Goal: Task Accomplishment & Management: Use online tool/utility

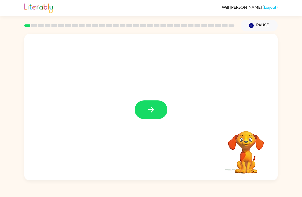
click at [151, 109] on icon "button" at bounding box center [150, 109] width 9 height 9
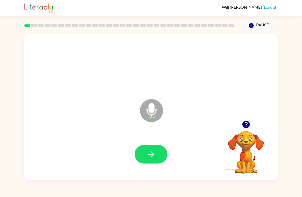
click at [151, 109] on icon "Microphone The Microphone is here when it is your turn to talk" at bounding box center [177, 117] width 77 height 38
click at [152, 152] on icon "button" at bounding box center [150, 154] width 9 height 9
click at [158, 146] on button "button" at bounding box center [150, 154] width 33 height 19
click at [154, 154] on icon "button" at bounding box center [150, 154] width 9 height 9
click at [150, 154] on icon "button" at bounding box center [150, 154] width 9 height 9
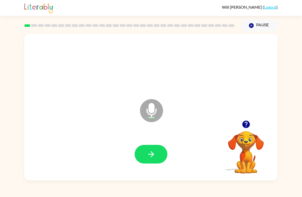
click at [147, 151] on icon "button" at bounding box center [150, 154] width 9 height 9
click at [153, 154] on icon "button" at bounding box center [151, 154] width 6 height 6
click at [147, 157] on icon "button" at bounding box center [150, 154] width 9 height 9
click at [146, 148] on button "button" at bounding box center [150, 154] width 33 height 19
click at [160, 149] on button "button" at bounding box center [150, 154] width 33 height 19
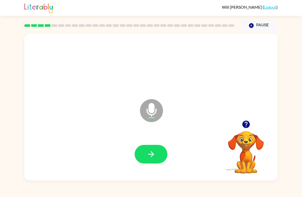
click at [155, 153] on icon "button" at bounding box center [150, 154] width 9 height 9
click at [151, 161] on button "button" at bounding box center [150, 154] width 33 height 19
click at [154, 154] on icon "button" at bounding box center [150, 154] width 9 height 9
click at [151, 153] on icon "button" at bounding box center [150, 154] width 9 height 9
click at [155, 149] on button "button" at bounding box center [150, 154] width 33 height 19
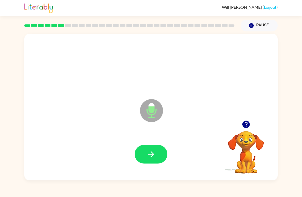
click at [151, 153] on icon "button" at bounding box center [150, 154] width 9 height 9
click at [150, 160] on button "button" at bounding box center [150, 154] width 33 height 19
click at [153, 152] on icon "button" at bounding box center [150, 154] width 9 height 9
click at [154, 155] on icon "button" at bounding box center [150, 154] width 9 height 9
click at [162, 150] on button "button" at bounding box center [150, 154] width 33 height 19
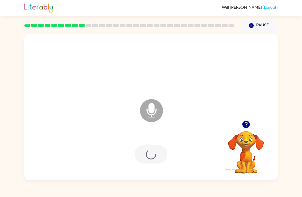
click at [162, 150] on div at bounding box center [150, 154] width 33 height 19
click at [155, 154] on div at bounding box center [150, 154] width 33 height 19
click at [150, 156] on icon "button" at bounding box center [150, 154] width 9 height 9
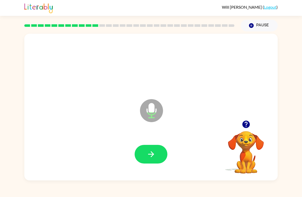
click at [149, 147] on button "button" at bounding box center [150, 154] width 33 height 19
click at [151, 162] on button "button" at bounding box center [150, 154] width 33 height 19
click at [157, 147] on button "button" at bounding box center [150, 154] width 33 height 19
click at [154, 154] on icon "button" at bounding box center [150, 154] width 9 height 9
click at [143, 153] on button "button" at bounding box center [150, 154] width 33 height 19
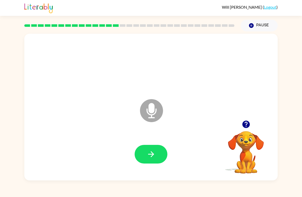
click at [153, 155] on icon "button" at bounding box center [151, 154] width 6 height 6
click at [155, 151] on icon "button" at bounding box center [150, 154] width 9 height 9
click at [153, 157] on icon "button" at bounding box center [150, 154] width 9 height 9
click at [154, 159] on icon "button" at bounding box center [150, 154] width 9 height 9
click at [156, 157] on button "button" at bounding box center [150, 154] width 33 height 19
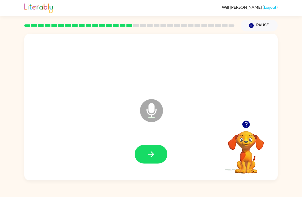
click at [150, 153] on icon "button" at bounding box center [150, 154] width 9 height 9
click at [145, 142] on div at bounding box center [150, 154] width 243 height 42
click at [151, 153] on icon "button" at bounding box center [150, 154] width 9 height 9
click at [150, 150] on button "button" at bounding box center [150, 154] width 33 height 19
click at [153, 151] on icon "button" at bounding box center [150, 154] width 9 height 9
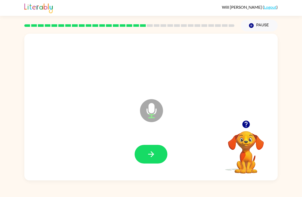
click at [153, 150] on button "button" at bounding box center [150, 154] width 33 height 19
click at [153, 156] on icon "button" at bounding box center [150, 154] width 9 height 9
click at [149, 155] on icon "button" at bounding box center [150, 154] width 9 height 9
click at [150, 154] on icon "button" at bounding box center [150, 154] width 9 height 9
click at [154, 153] on icon "button" at bounding box center [150, 154] width 9 height 9
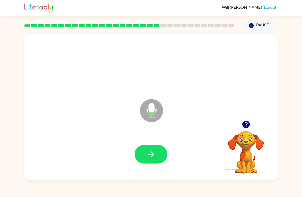
click at [157, 148] on button "button" at bounding box center [150, 154] width 33 height 19
click at [149, 150] on button "button" at bounding box center [150, 154] width 33 height 19
click at [153, 153] on icon "button" at bounding box center [150, 154] width 9 height 9
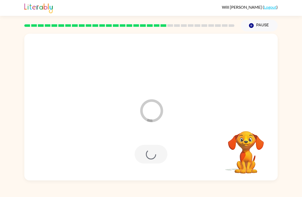
click at [146, 159] on div at bounding box center [150, 154] width 33 height 19
click at [164, 160] on div at bounding box center [150, 154] width 243 height 42
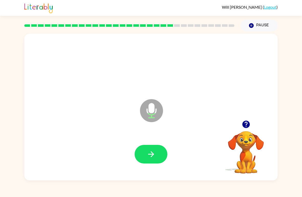
click at [149, 151] on icon "button" at bounding box center [150, 154] width 9 height 9
click at [154, 157] on icon "button" at bounding box center [150, 154] width 9 height 9
click at [149, 144] on div at bounding box center [150, 154] width 243 height 42
click at [156, 132] on icon "Microphone The Microphone is here when it is your turn to talk" at bounding box center [177, 117] width 77 height 38
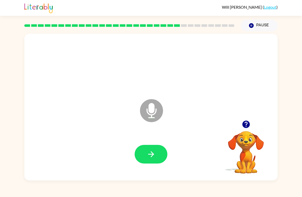
click at [154, 148] on button "button" at bounding box center [150, 154] width 33 height 19
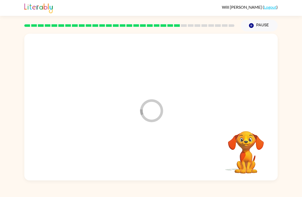
click at [157, 153] on div at bounding box center [150, 154] width 243 height 42
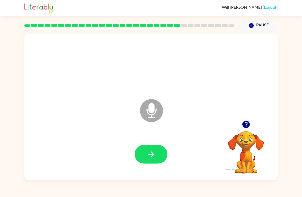
click at [151, 151] on icon "button" at bounding box center [150, 154] width 9 height 9
click at [149, 148] on button "button" at bounding box center [150, 154] width 33 height 19
click at [145, 154] on button "button" at bounding box center [150, 154] width 33 height 19
click at [153, 159] on button "button" at bounding box center [150, 154] width 33 height 19
click at [150, 157] on icon "button" at bounding box center [150, 154] width 9 height 9
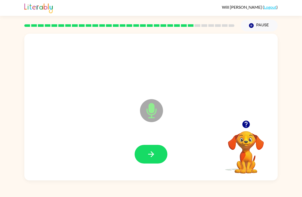
click at [150, 157] on icon "button" at bounding box center [150, 154] width 9 height 9
click at [152, 160] on button "button" at bounding box center [150, 154] width 33 height 19
click at [155, 154] on icon "button" at bounding box center [150, 154] width 9 height 9
click at [156, 161] on button "button" at bounding box center [150, 154] width 33 height 19
click at [153, 154] on icon "button" at bounding box center [150, 154] width 9 height 9
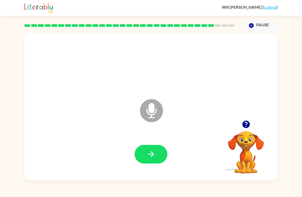
click at [144, 154] on button "button" at bounding box center [150, 154] width 33 height 19
click at [150, 155] on icon "button" at bounding box center [151, 154] width 6 height 6
click at [150, 147] on button "button" at bounding box center [150, 154] width 33 height 19
click at [156, 154] on button "button" at bounding box center [150, 154] width 33 height 19
click at [151, 155] on icon "button" at bounding box center [151, 154] width 6 height 6
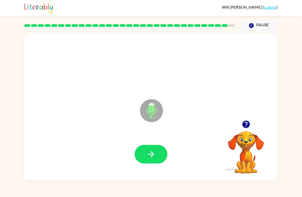
click at [149, 156] on icon "button" at bounding box center [150, 154] width 9 height 9
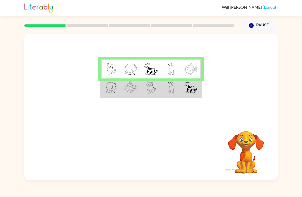
click at [122, 87] on td at bounding box center [131, 87] width 20 height 19
click at [122, 65] on td at bounding box center [131, 68] width 20 height 19
click at [130, 70] on img at bounding box center [130, 69] width 13 height 12
click at [139, 70] on td at bounding box center [131, 68] width 20 height 19
click at [121, 88] on td at bounding box center [131, 87] width 20 height 19
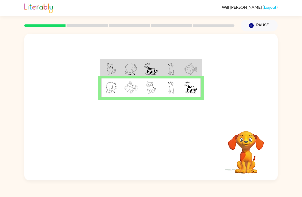
click at [121, 88] on td at bounding box center [131, 87] width 20 height 19
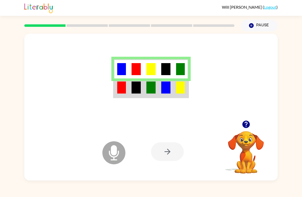
click at [134, 88] on img at bounding box center [135, 88] width 9 height 12
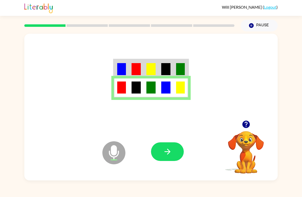
click at [171, 152] on icon "button" at bounding box center [167, 151] width 9 height 9
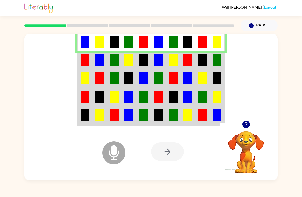
click at [96, 58] on img at bounding box center [99, 60] width 9 height 12
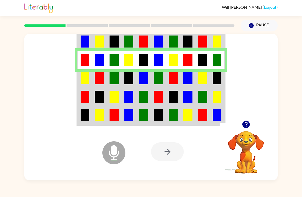
click at [89, 79] on img at bounding box center [85, 78] width 9 height 12
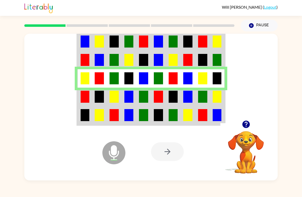
click at [82, 99] on img at bounding box center [85, 97] width 9 height 12
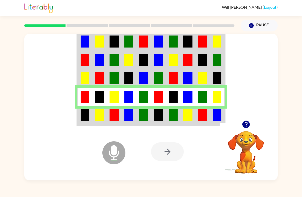
click at [83, 113] on img at bounding box center [85, 115] width 9 height 12
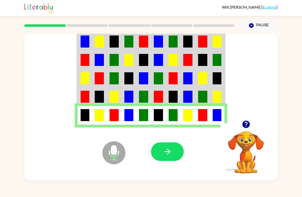
click at [163, 159] on button "button" at bounding box center [167, 151] width 33 height 19
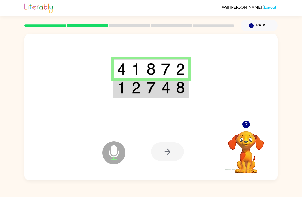
click at [168, 158] on div at bounding box center [167, 151] width 33 height 19
click at [139, 94] on td at bounding box center [136, 87] width 15 height 19
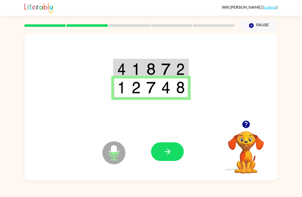
click at [165, 154] on icon "button" at bounding box center [167, 151] width 9 height 9
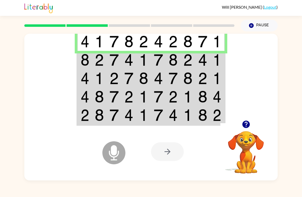
click at [93, 61] on td at bounding box center [99, 60] width 15 height 18
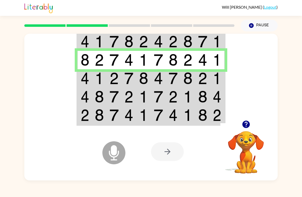
click at [87, 78] on img at bounding box center [85, 78] width 9 height 12
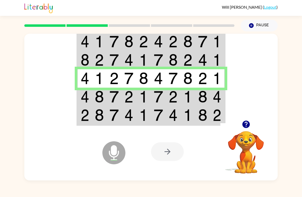
click at [91, 94] on td at bounding box center [84, 97] width 15 height 18
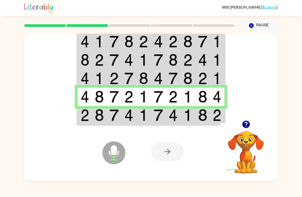
click at [89, 114] on img at bounding box center [85, 115] width 9 height 12
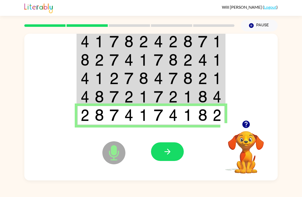
click at [158, 158] on button "button" at bounding box center [167, 151] width 33 height 19
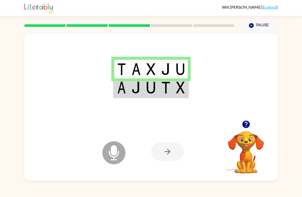
click at [140, 93] on img at bounding box center [135, 88] width 9 height 12
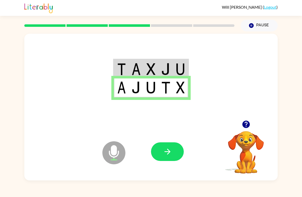
click at [164, 156] on icon "button" at bounding box center [167, 151] width 9 height 9
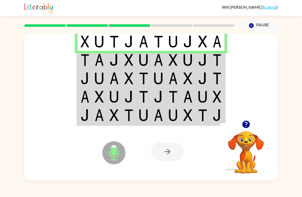
click at [96, 58] on img at bounding box center [99, 60] width 9 height 12
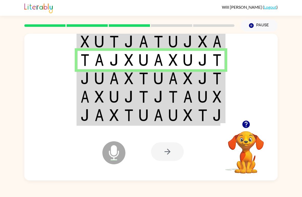
click at [83, 74] on img at bounding box center [85, 78] width 9 height 12
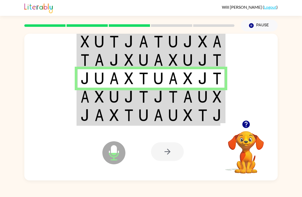
click at [85, 97] on img at bounding box center [85, 97] width 9 height 12
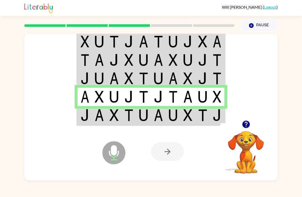
click at [109, 120] on img at bounding box center [113, 115] width 9 height 12
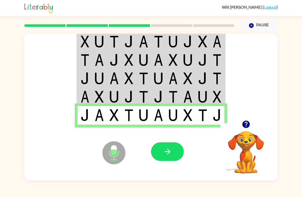
click at [168, 152] on icon "button" at bounding box center [167, 151] width 9 height 9
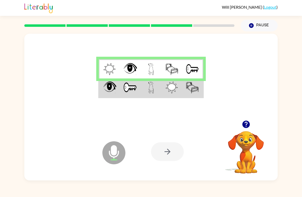
click at [127, 81] on td at bounding box center [130, 87] width 21 height 19
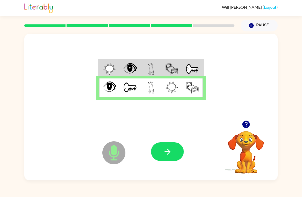
click at [167, 151] on icon "button" at bounding box center [167, 151] width 9 height 9
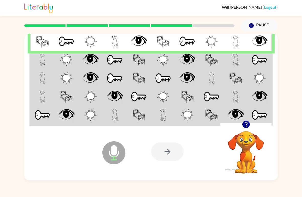
click at [57, 60] on td at bounding box center [66, 60] width 24 height 18
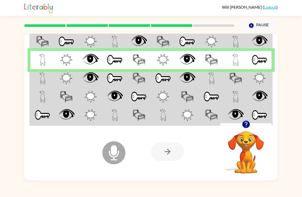
click at [62, 79] on img at bounding box center [66, 78] width 12 height 12
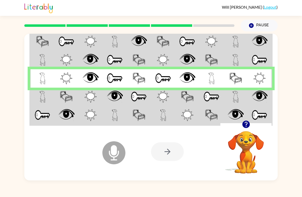
click at [178, 152] on div at bounding box center [167, 151] width 33 height 19
click at [50, 92] on td at bounding box center [42, 97] width 24 height 18
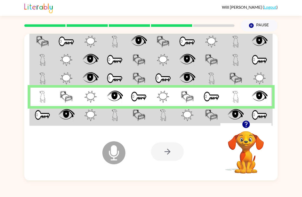
click at [48, 118] on img at bounding box center [43, 115] width 16 height 12
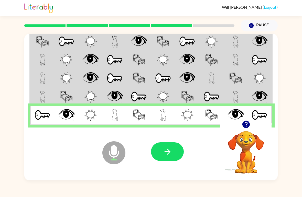
click at [172, 160] on button "button" at bounding box center [167, 151] width 33 height 19
